Goal: Transaction & Acquisition: Download file/media

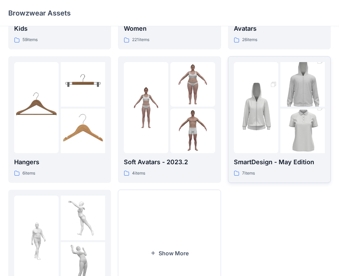
scroll to position [103, 0]
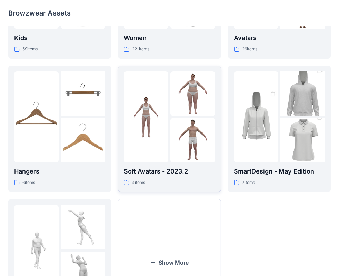
click at [195, 140] on img at bounding box center [193, 140] width 45 height 45
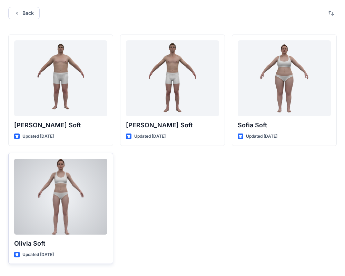
click at [74, 218] on div at bounding box center [60, 197] width 93 height 76
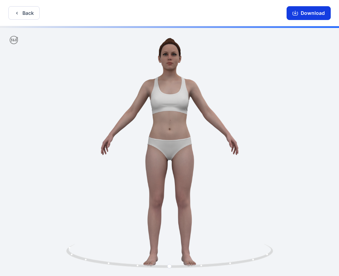
click at [314, 14] on button "Download" at bounding box center [309, 13] width 44 height 14
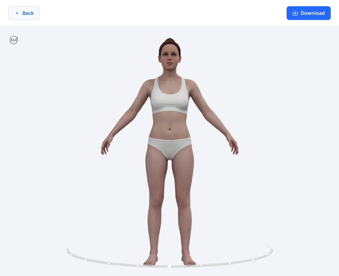
click at [25, 15] on button "Back" at bounding box center [23, 12] width 31 height 13
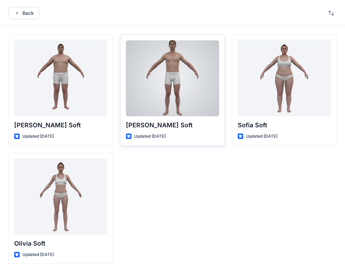
click at [170, 102] on div at bounding box center [172, 78] width 93 height 76
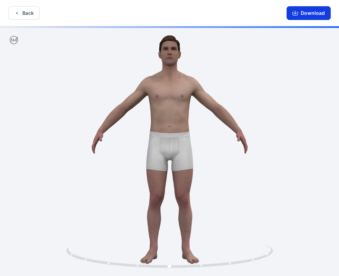
click at [307, 12] on button "Download" at bounding box center [309, 13] width 44 height 14
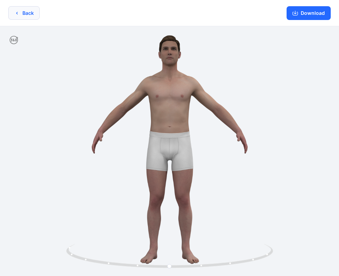
click at [22, 14] on button "Back" at bounding box center [23, 12] width 31 height 13
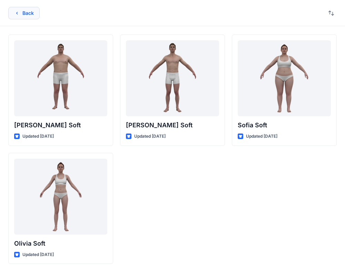
click at [25, 11] on button "Back" at bounding box center [23, 13] width 31 height 12
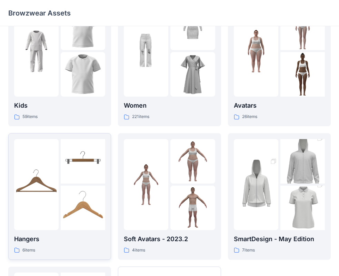
scroll to position [138, 0]
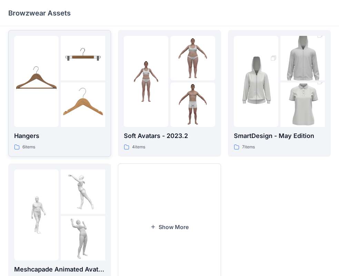
click at [30, 146] on p "6 items" at bounding box center [28, 147] width 13 height 7
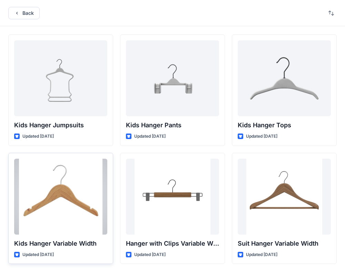
click at [68, 199] on div at bounding box center [60, 197] width 93 height 76
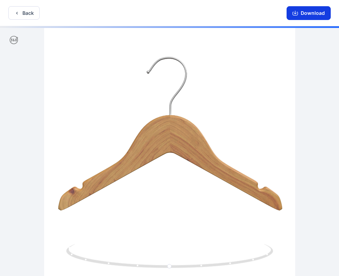
click at [309, 13] on button "Download" at bounding box center [309, 13] width 44 height 14
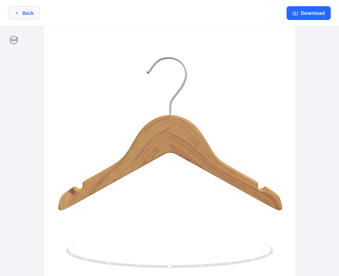
click at [21, 11] on button "Back" at bounding box center [23, 12] width 31 height 13
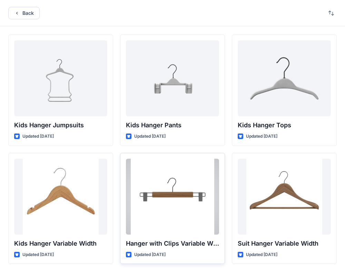
click at [175, 197] on div at bounding box center [172, 197] width 93 height 76
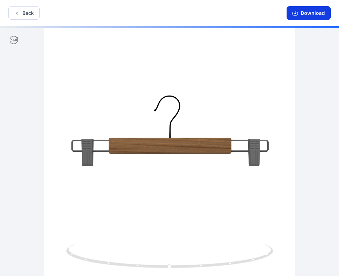
click at [313, 13] on button "Download" at bounding box center [309, 13] width 44 height 14
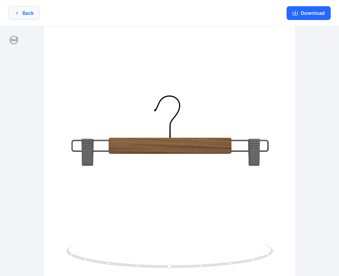
click at [19, 13] on icon "button" at bounding box center [17, 13] width 6 height 6
